Goal: Task Accomplishment & Management: Manage account settings

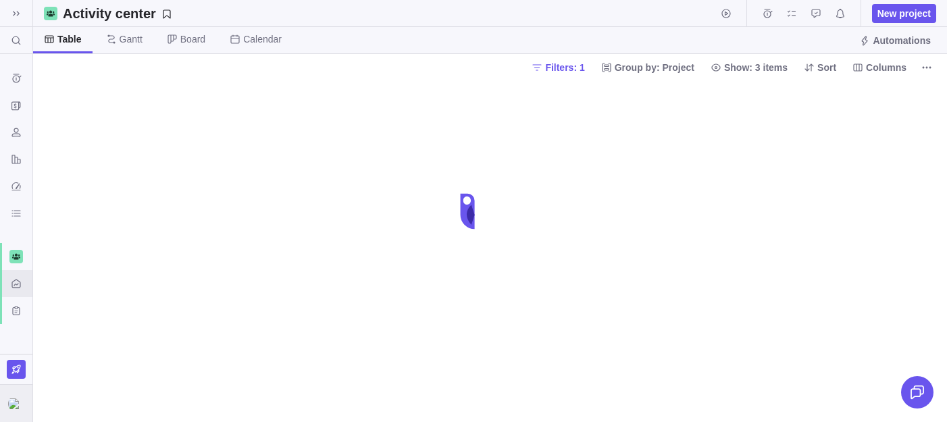
click at [16, 403] on img at bounding box center [16, 404] width 16 height 11
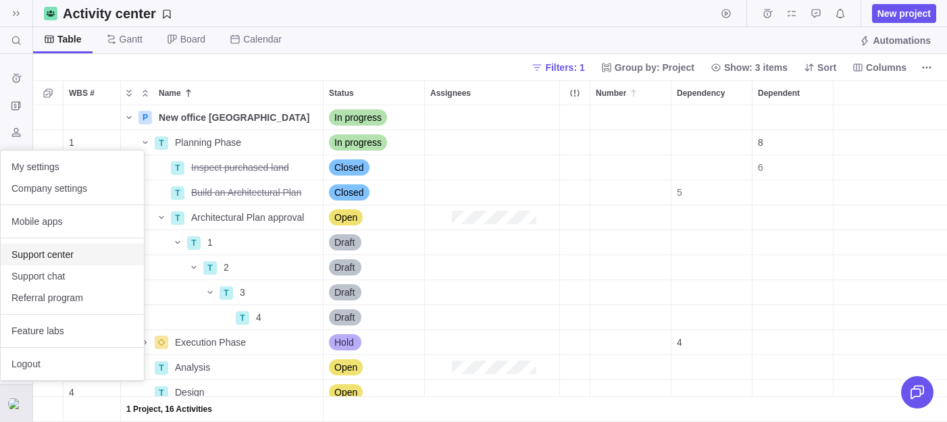
scroll to position [317, 914]
click at [297, 105] on body "Search (⌘+K) Time logs history Invoices Resources Reports Dashboard BI dashboar…" at bounding box center [473, 211] width 947 height 422
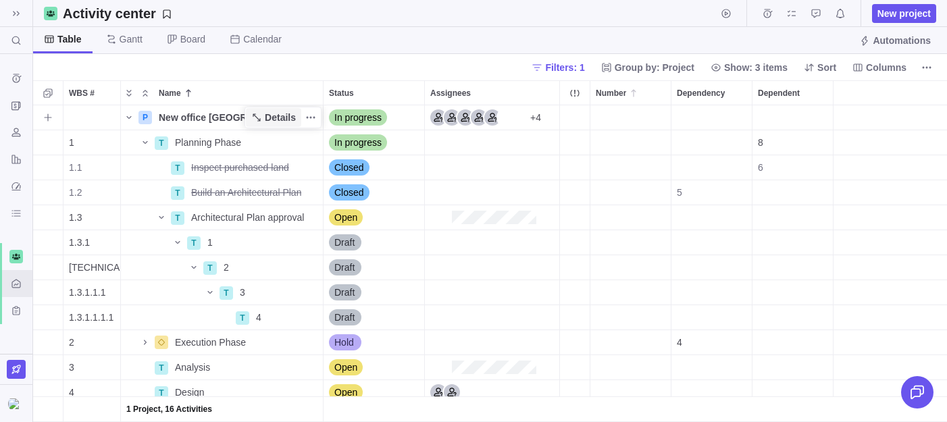
click at [293, 113] on span "Details" at bounding box center [280, 118] width 31 height 14
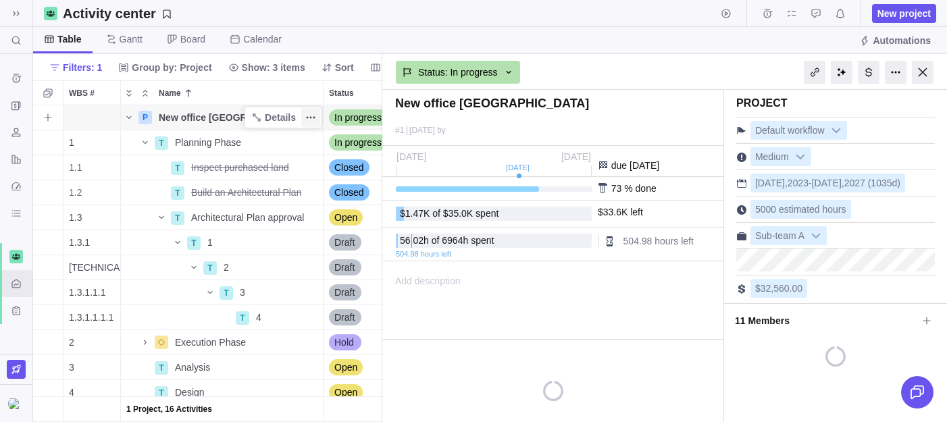
click at [318, 114] on span "More actions" at bounding box center [310, 117] width 19 height 19
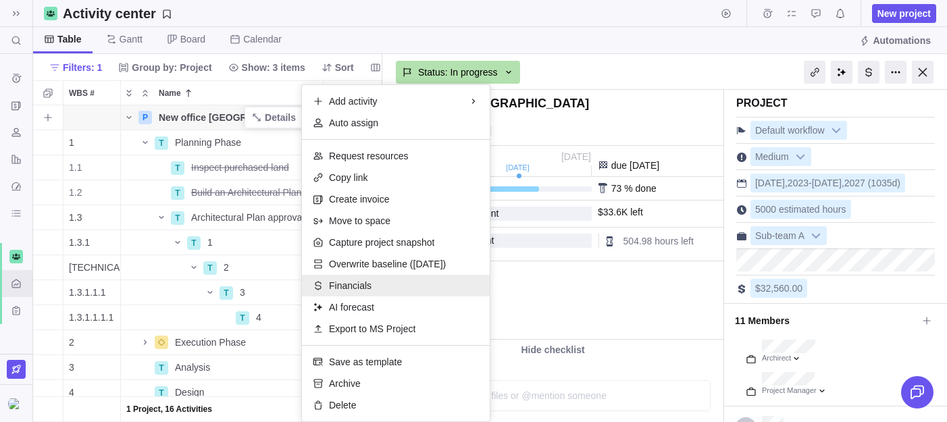
click at [360, 279] on span "Financials" at bounding box center [350, 286] width 43 height 14
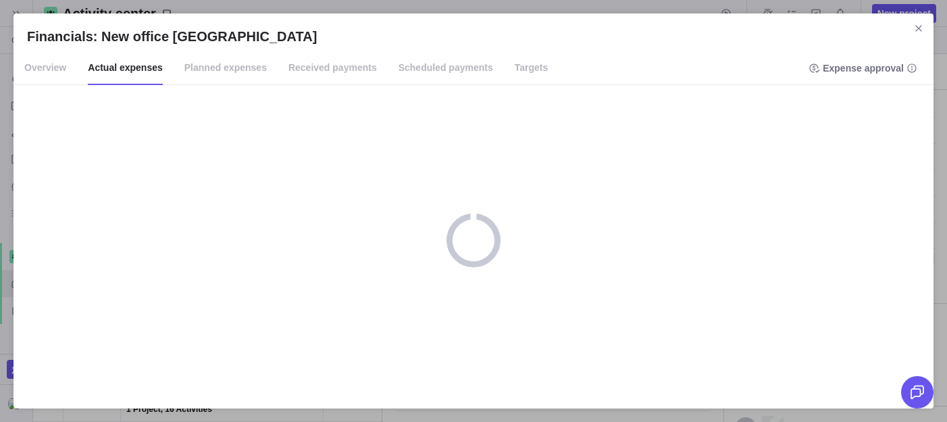
click at [224, 64] on span "Planned expenses" at bounding box center [225, 68] width 82 height 34
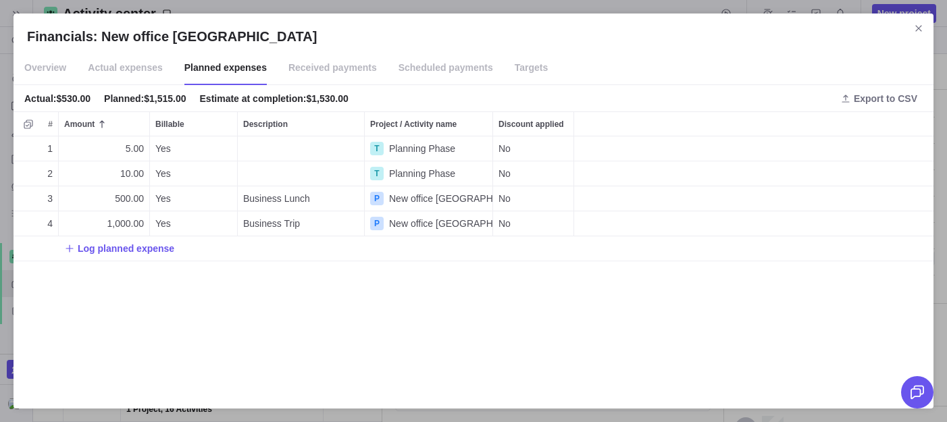
scroll to position [259, 920]
click at [143, 70] on span "Actual expenses" at bounding box center [125, 68] width 75 height 34
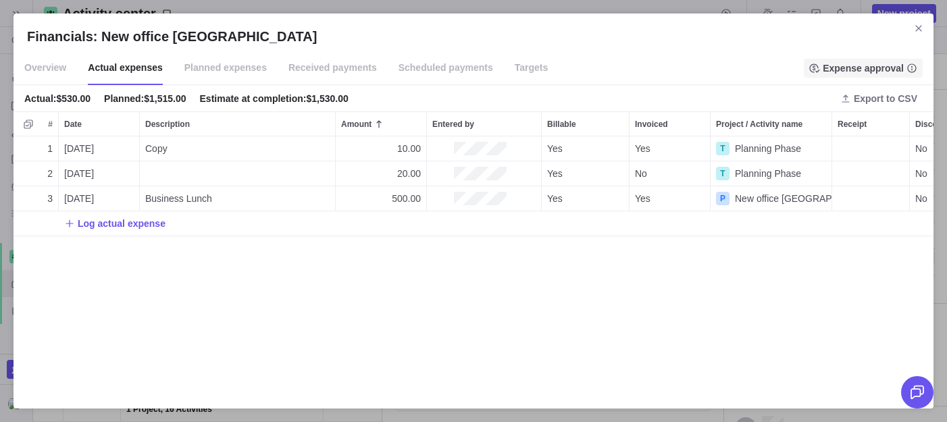
click at [872, 70] on span "Expense approval" at bounding box center [863, 68] width 81 height 14
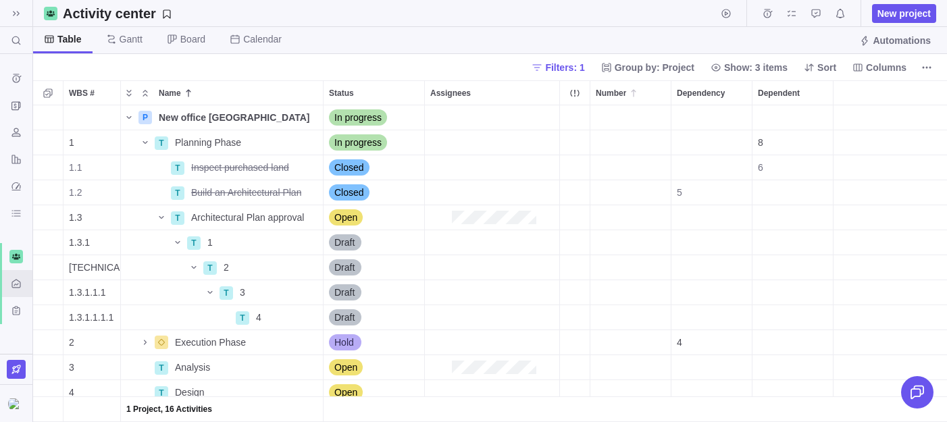
scroll to position [317, 914]
click at [13, 399] on img at bounding box center [16, 404] width 16 height 11
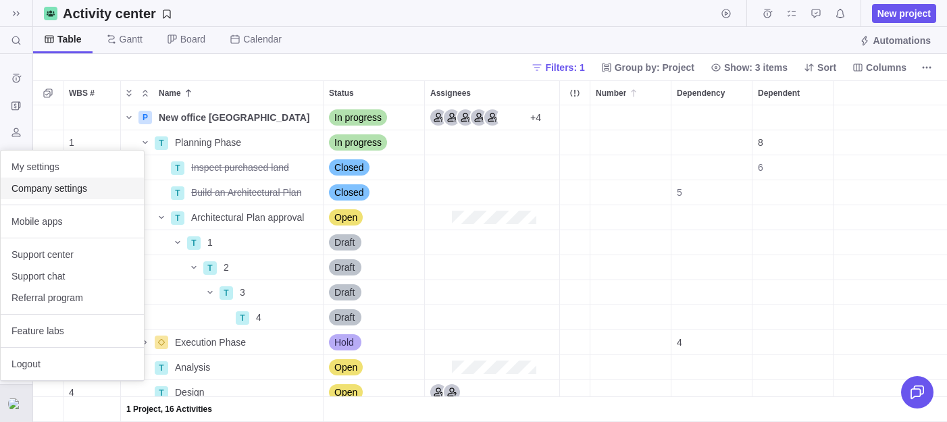
click at [64, 194] on span "Company settings" at bounding box center [72, 189] width 122 height 14
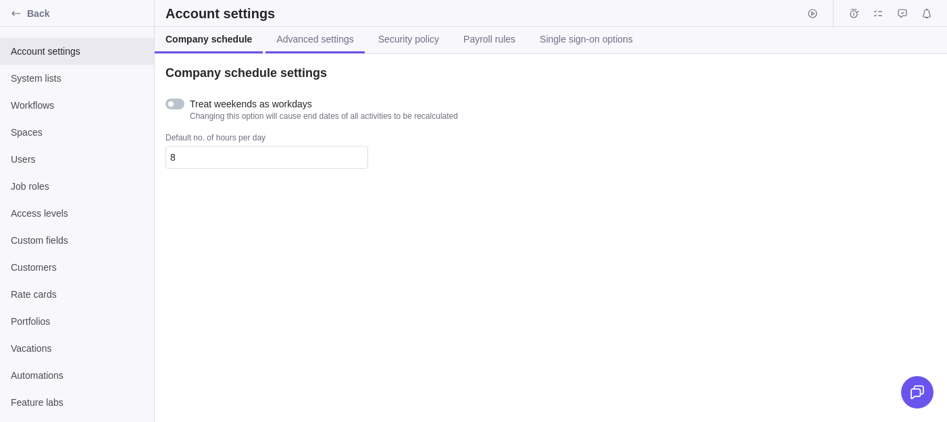
click at [305, 36] on span "Advanced settings" at bounding box center [314, 39] width 77 height 14
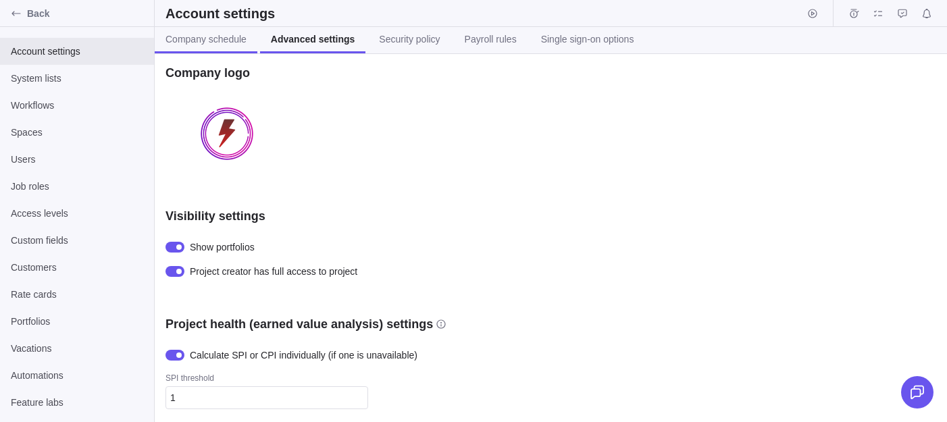
click at [212, 44] on span "Company schedule" at bounding box center [206, 39] width 81 height 14
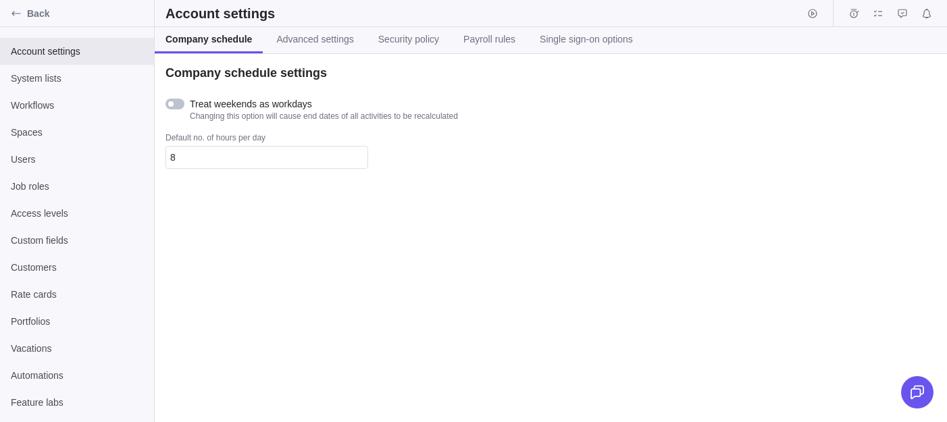
click at [326, 25] on div "Account settings" at bounding box center [551, 13] width 793 height 27
click at [326, 41] on span "Advanced settings" at bounding box center [314, 39] width 77 height 14
